Goal: Task Accomplishment & Management: Manage account settings

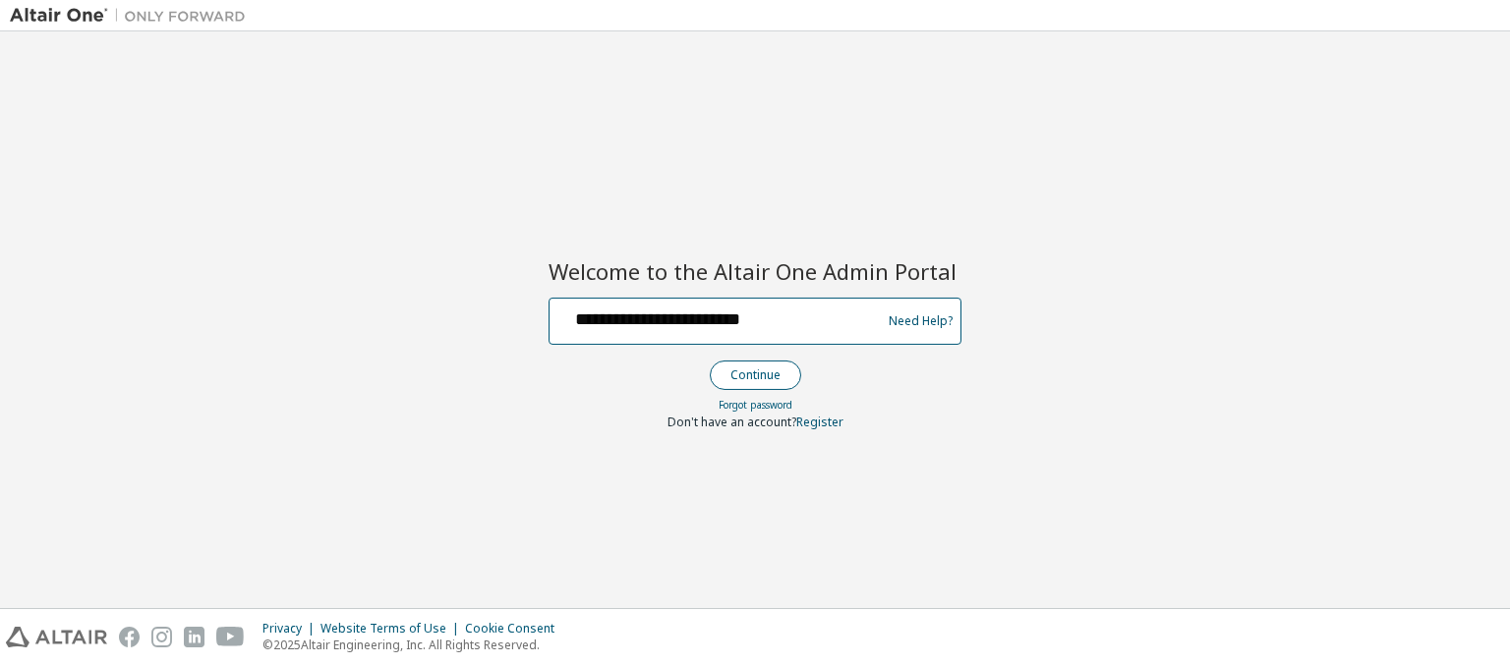
type input "**********"
click at [754, 375] on button "Continue" at bounding box center [755, 375] width 91 height 29
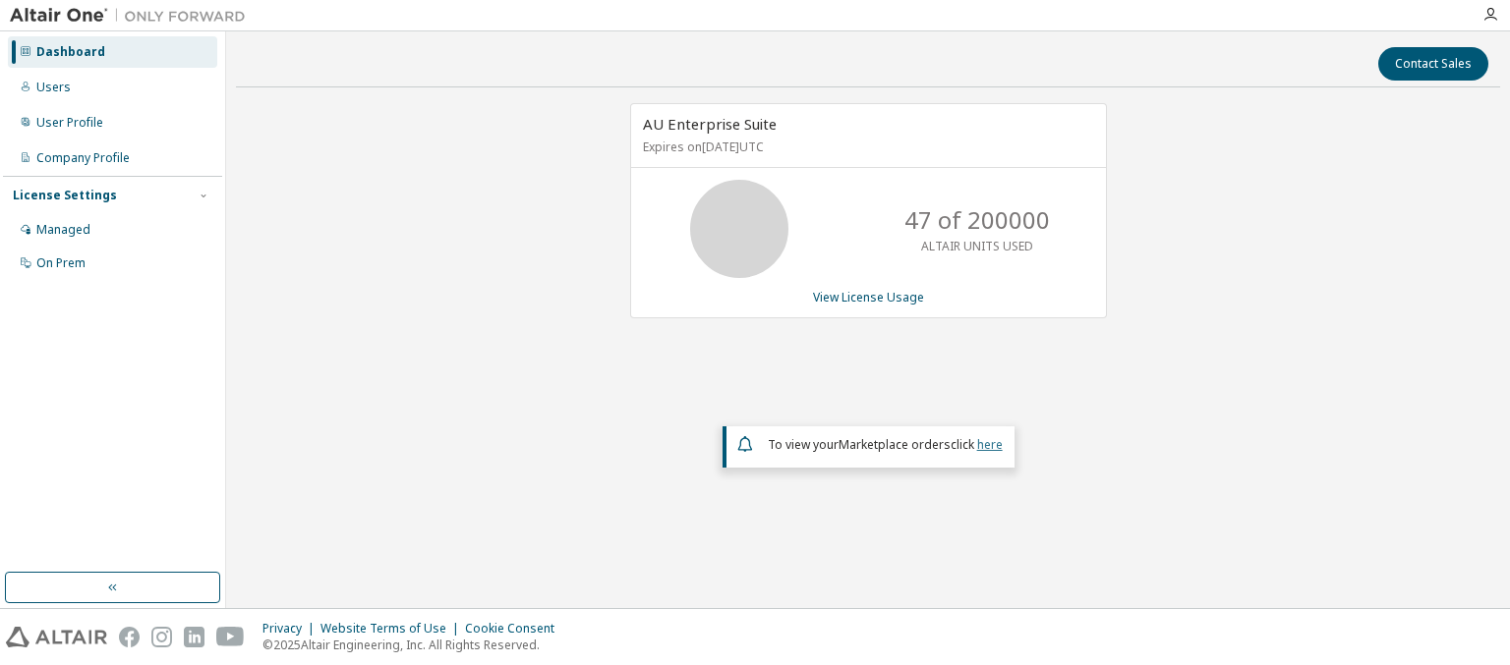
click at [989, 442] on link "here" at bounding box center [990, 444] width 26 height 17
click at [68, 52] on div "Dashboard" at bounding box center [70, 52] width 69 height 16
click at [867, 296] on link "View License Usage" at bounding box center [868, 297] width 111 height 17
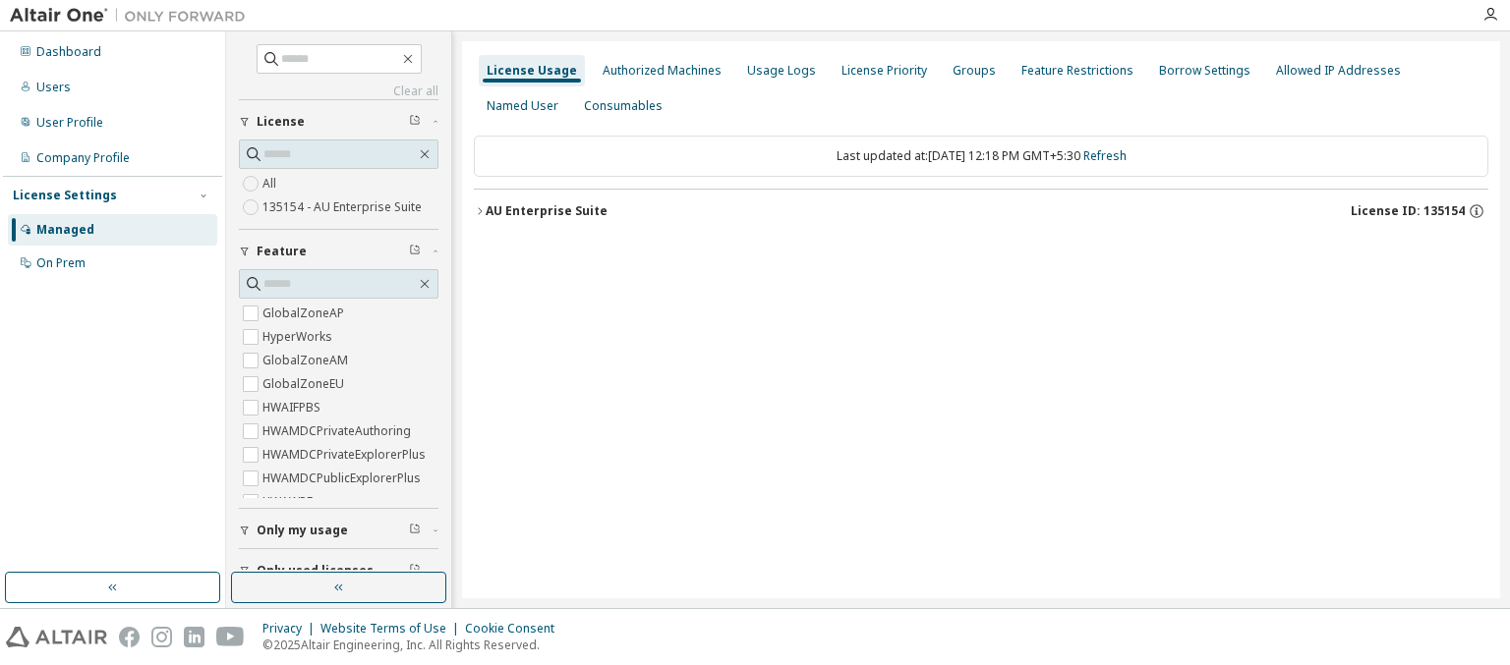
click at [986, 210] on div "AU Enterprise Suite License ID: 135154" at bounding box center [987, 211] width 1003 height 18
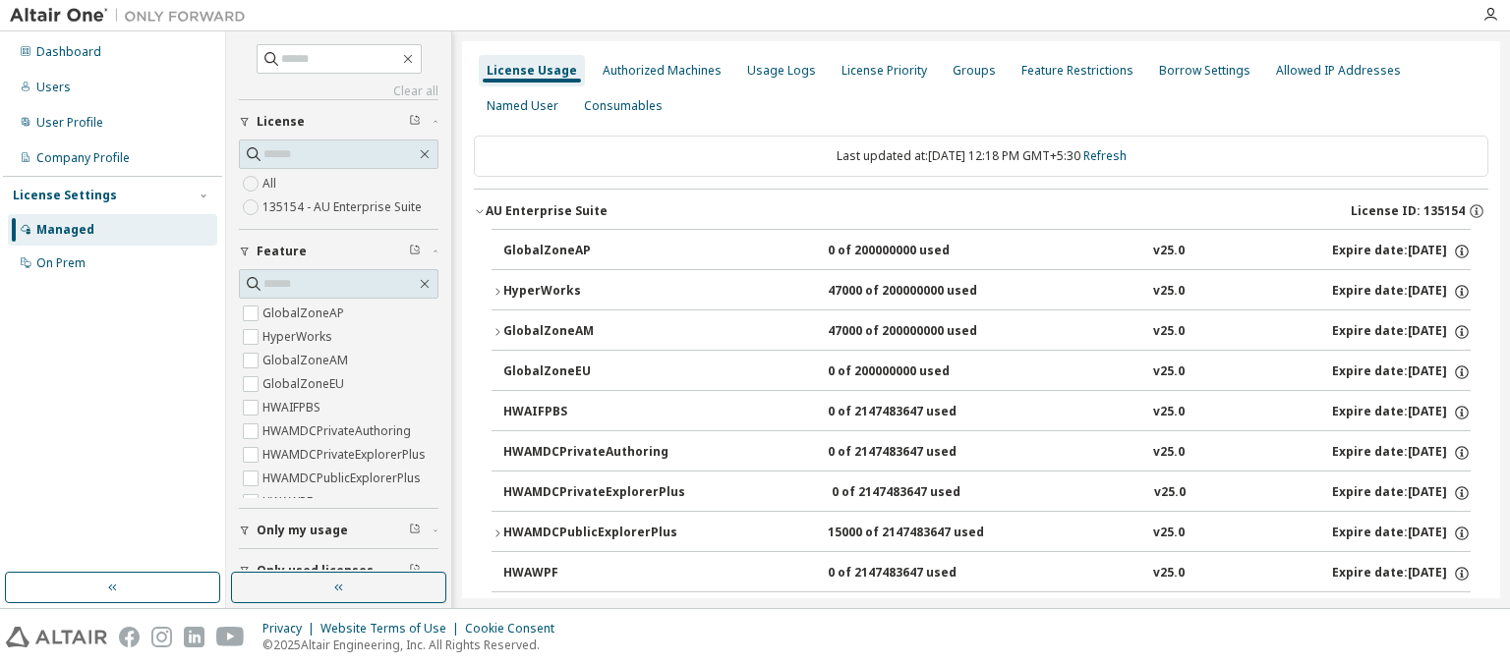
click at [981, 210] on div "AU Enterprise Suite License ID: 135154" at bounding box center [987, 211] width 1003 height 18
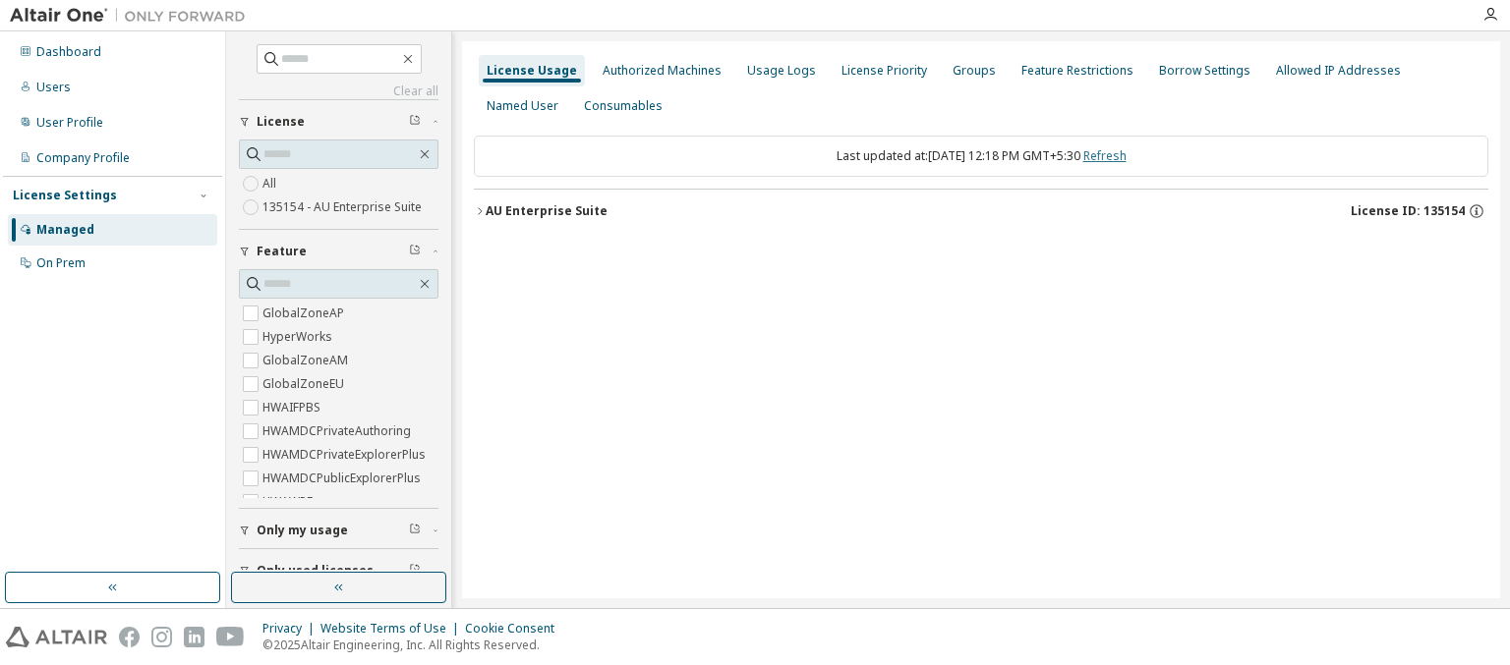
click at [1125, 155] on link "Refresh" at bounding box center [1104, 155] width 43 height 17
click at [51, 87] on div "Users" at bounding box center [53, 88] width 34 height 16
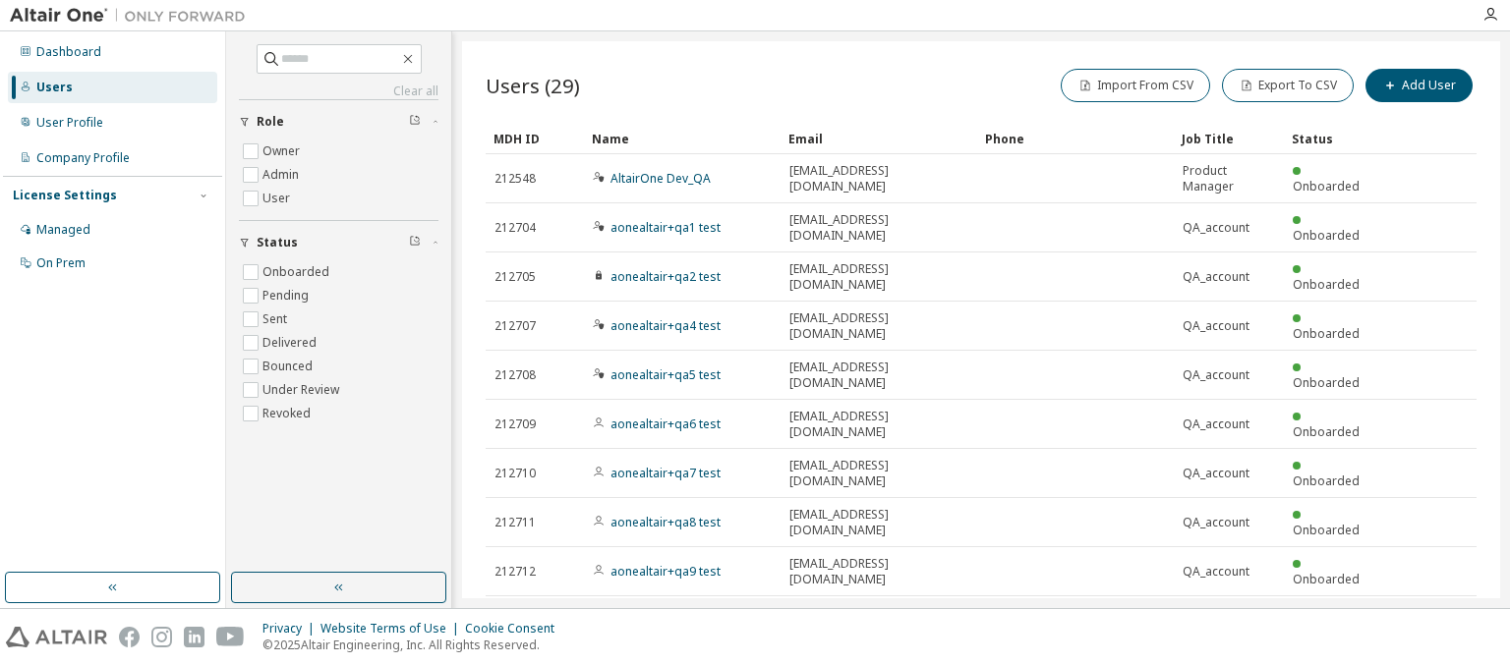
click at [535, 138] on div "MDH ID" at bounding box center [534, 138] width 83 height 31
click at [682, 138] on div "Name" at bounding box center [682, 138] width 181 height 31
click at [879, 138] on div "Email" at bounding box center [878, 138] width 181 height 31
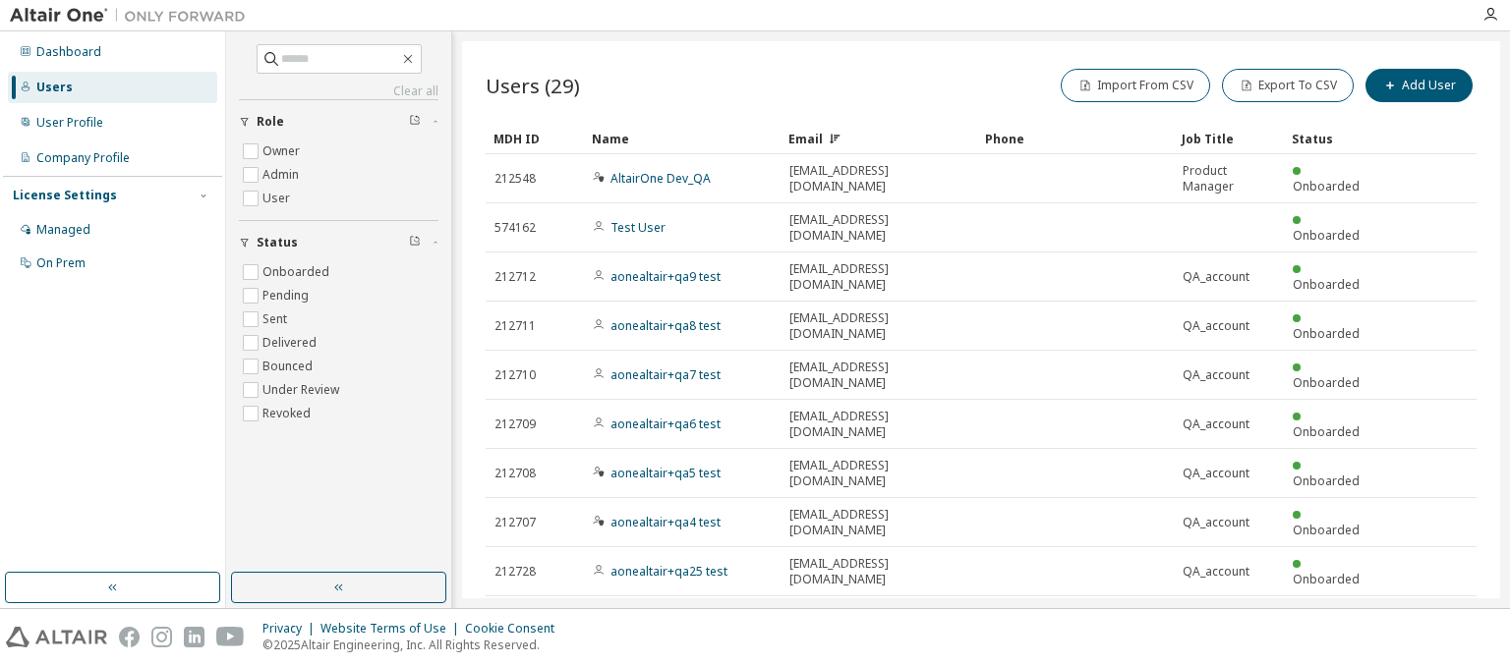
click at [879, 138] on div "Email" at bounding box center [878, 138] width 181 height 31
click at [1075, 138] on div "Phone" at bounding box center [1075, 138] width 181 height 31
click at [1229, 138] on div "Job Title" at bounding box center [1229, 138] width 94 height 31
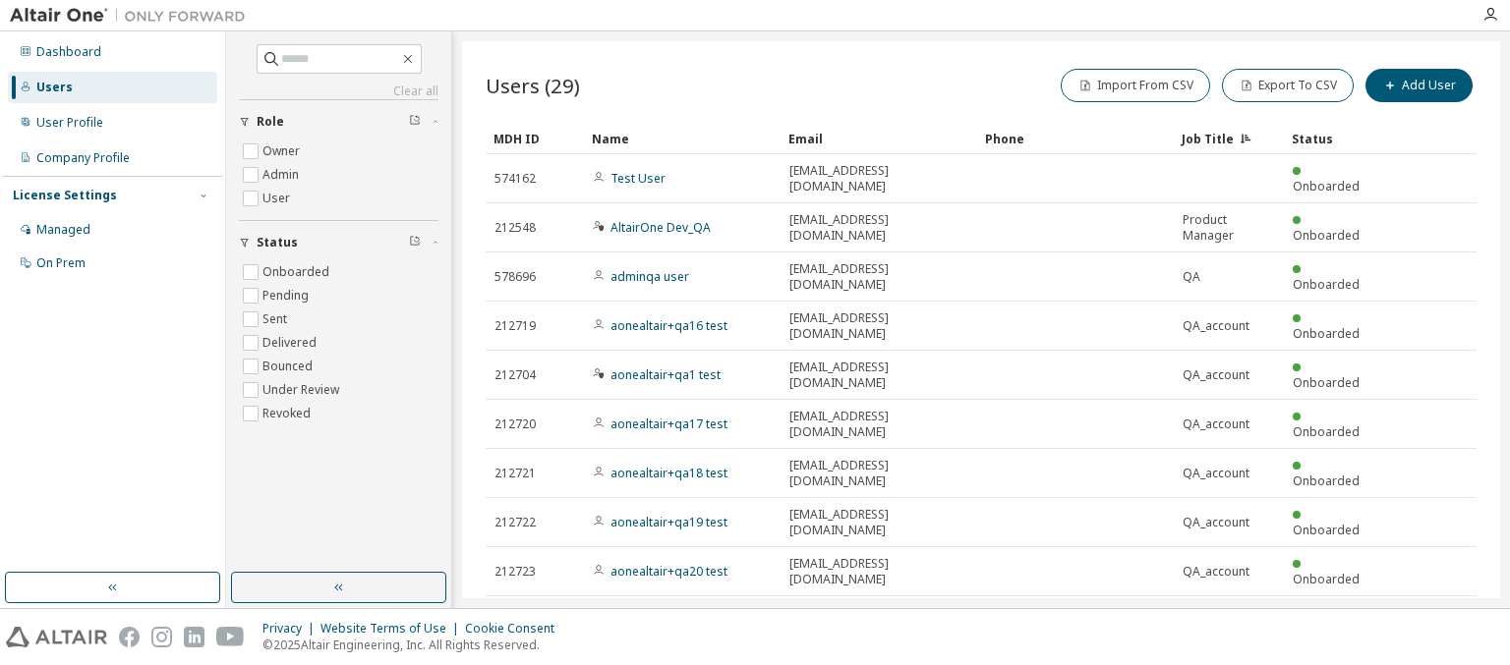
click at [1333, 138] on div "Status" at bounding box center [1333, 138] width 83 height 31
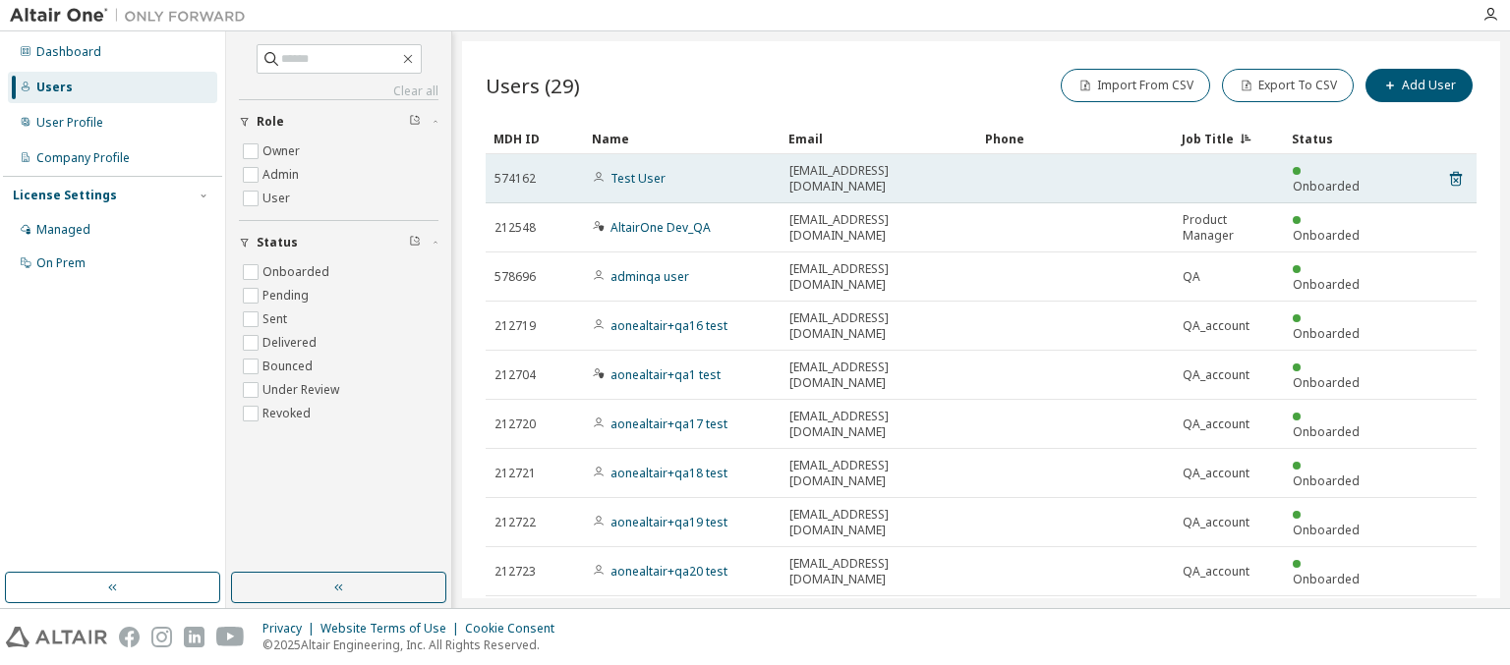
click at [682, 171] on div "Test User" at bounding box center [682, 179] width 179 height 16
